Goal: Communication & Community: Participate in discussion

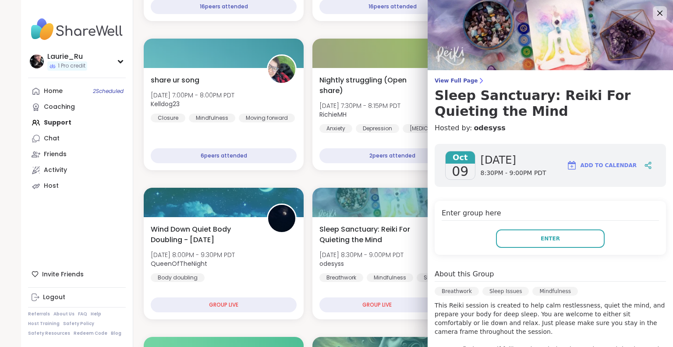
scroll to position [252, 0]
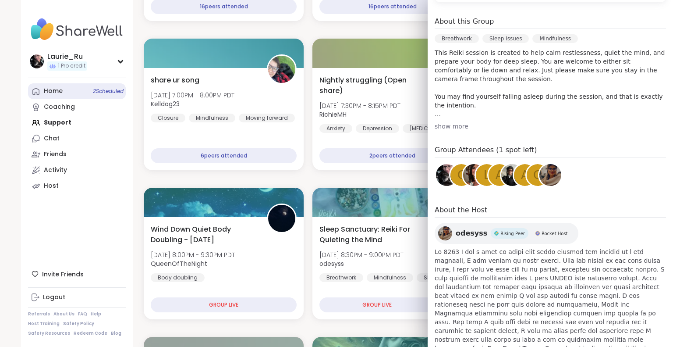
click at [104, 95] on link "Home 2 Scheduled" at bounding box center [77, 91] width 98 height 16
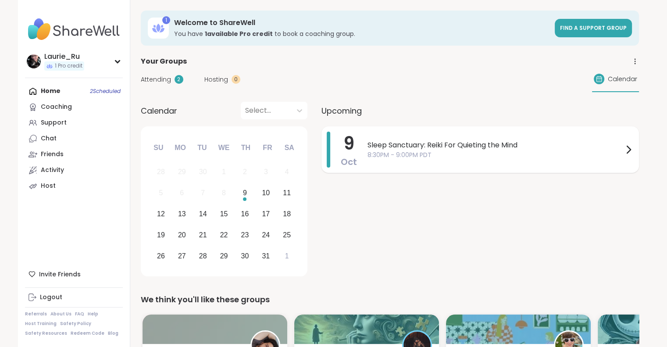
click at [394, 163] on div "Sleep Sanctuary: Reiki For Quieting the Mind 8:30PM - 9:00PM PDT" at bounding box center [500, 149] width 266 height 36
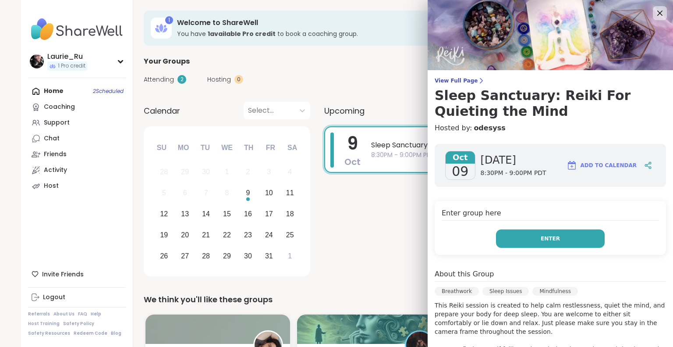
click at [541, 234] on span "Enter" at bounding box center [550, 238] width 19 height 8
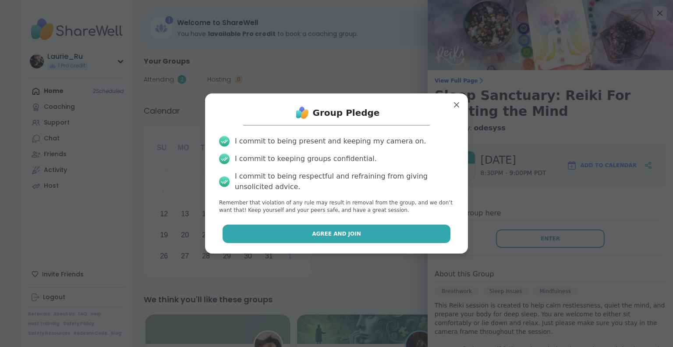
click at [348, 230] on span "Agree and Join" at bounding box center [336, 234] width 49 height 8
